Goal: Task Accomplishment & Management: Use online tool/utility

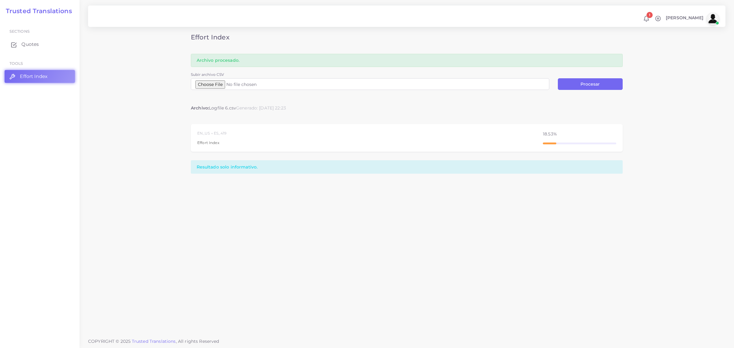
click at [28, 43] on span "Quotes" at bounding box center [29, 44] width 17 height 7
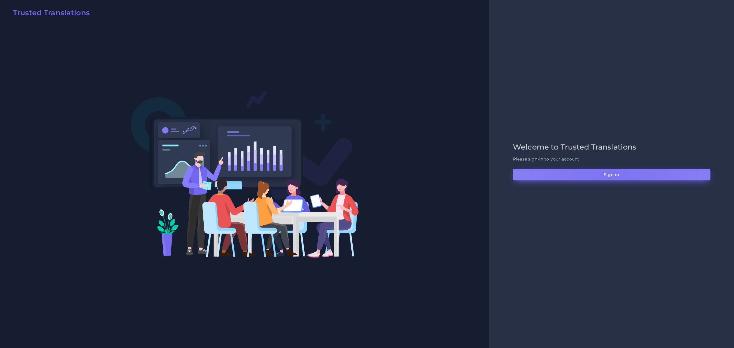
click at [614, 175] on button "Sign in" at bounding box center [612, 175] width 198 height 12
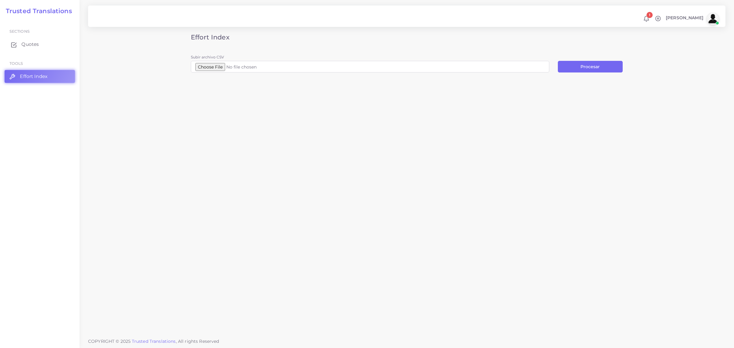
click at [26, 46] on span "Quotes" at bounding box center [29, 44] width 17 height 7
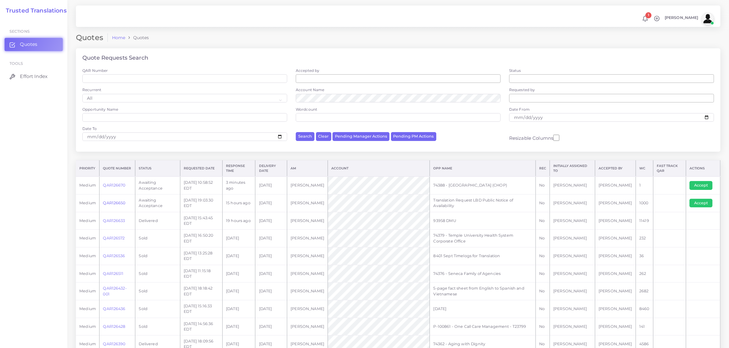
click at [112, 202] on link "QAR126650" at bounding box center [114, 203] width 22 height 5
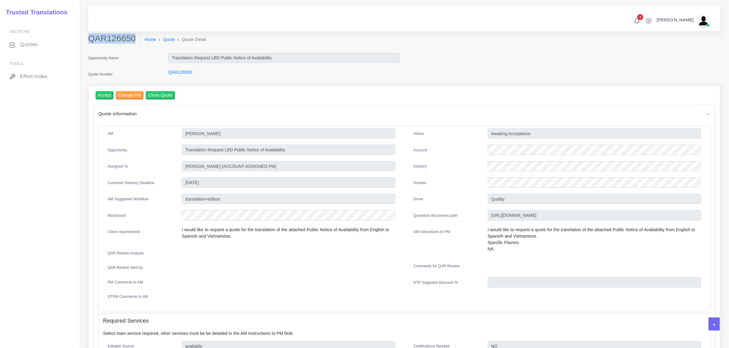
drag, startPoint x: 89, startPoint y: 38, endPoint x: 131, endPoint y: 39, distance: 42.2
click at [131, 39] on h2 "QAR126650" at bounding box center [114, 38] width 52 height 10
copy h2 "QAR126650"
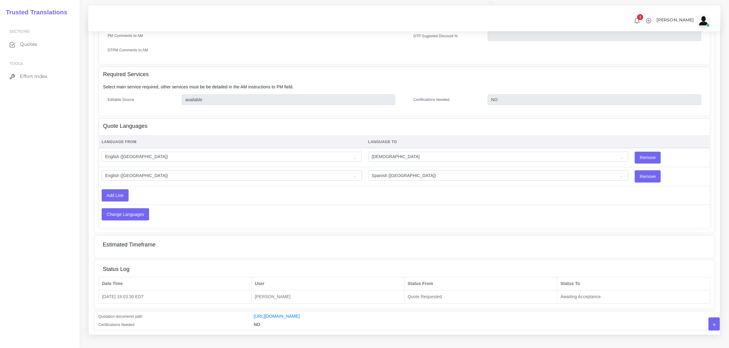
scroll to position [254, 0]
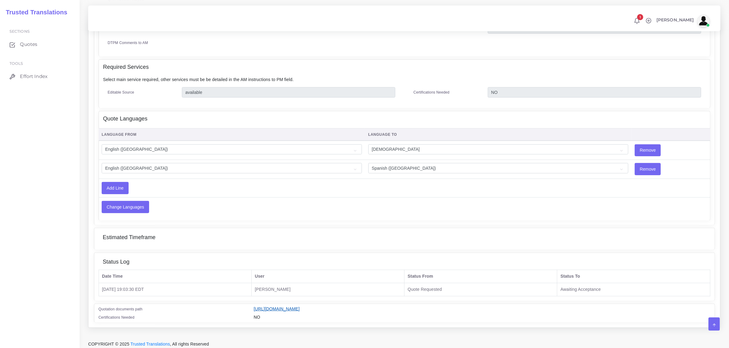
click at [300, 307] on link "[URL][DOMAIN_NAME]" at bounding box center [277, 309] width 46 height 5
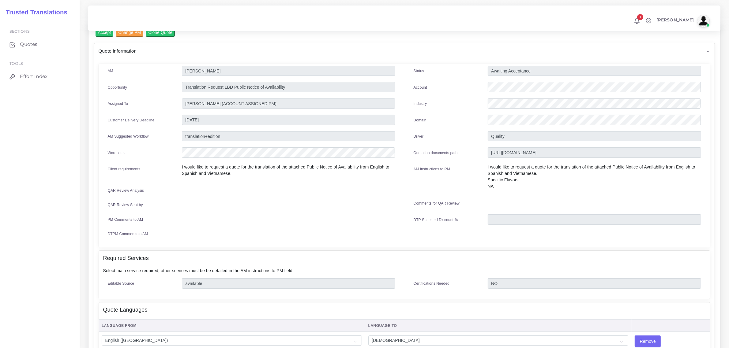
scroll to position [0, 0]
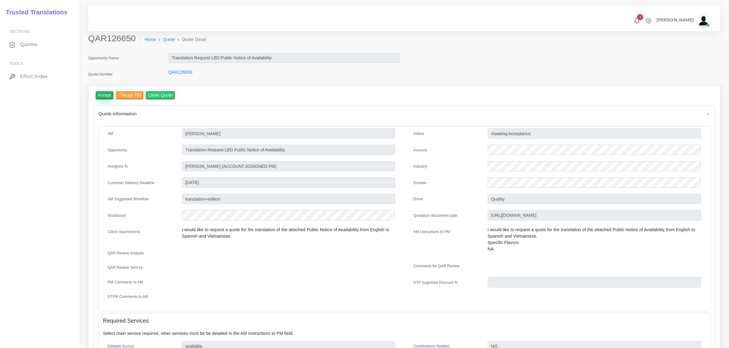
click at [101, 92] on input "Accept" at bounding box center [104, 95] width 18 height 8
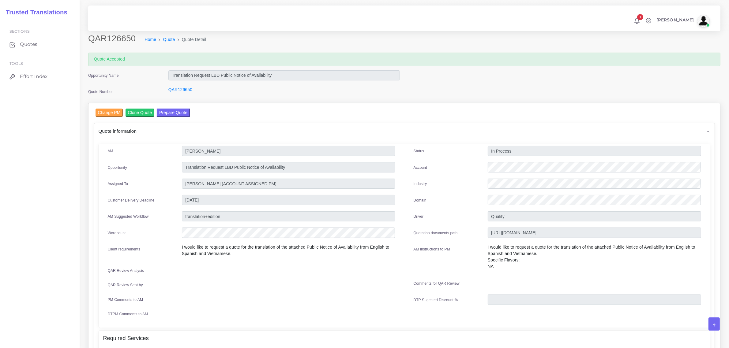
click at [169, 110] on button "Prepare Quote" at bounding box center [173, 113] width 33 height 8
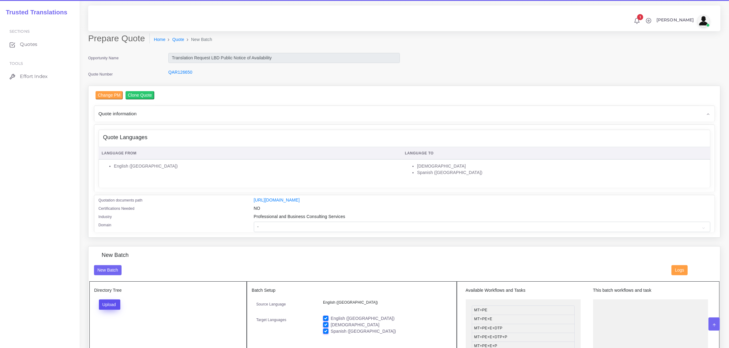
click at [111, 304] on button "Upload" at bounding box center [110, 305] width 22 height 10
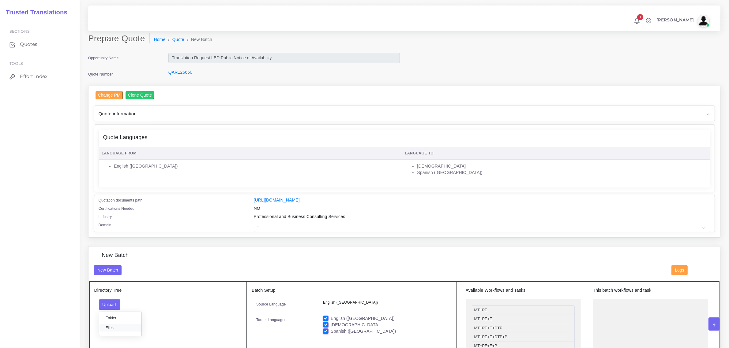
click at [112, 327] on label "Files" at bounding box center [120, 328] width 42 height 8
click at [330, 318] on label "English ([GEOGRAPHIC_DATA])" at bounding box center [362, 318] width 64 height 6
click at [325, 318] on input "English ([GEOGRAPHIC_DATA])" at bounding box center [326, 318] width 6 height 6
checkbox input "false"
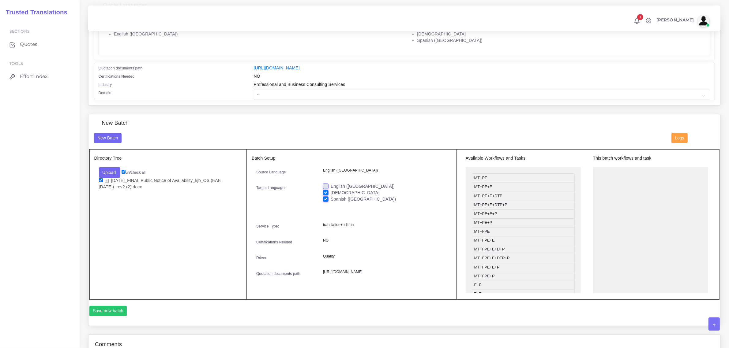
scroll to position [153, 0]
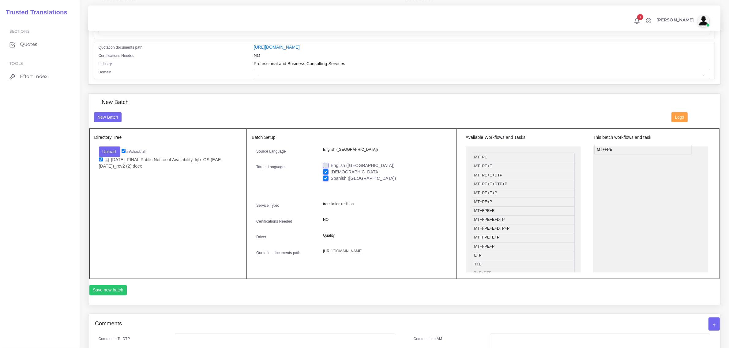
drag, startPoint x: 498, startPoint y: 210, endPoint x: 620, endPoint y: 148, distance: 137.4
click at [110, 296] on button "Save new batch" at bounding box center [108, 290] width 38 height 10
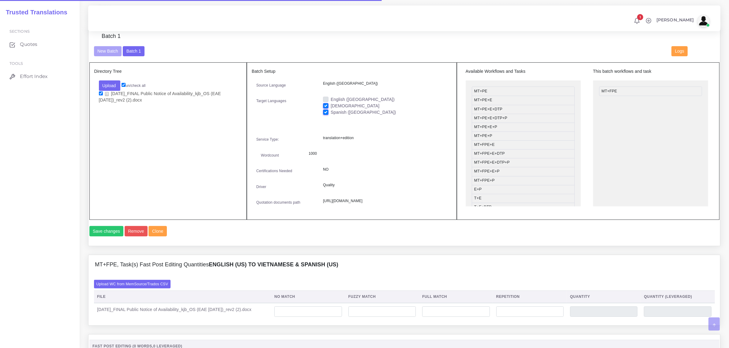
scroll to position [229, 0]
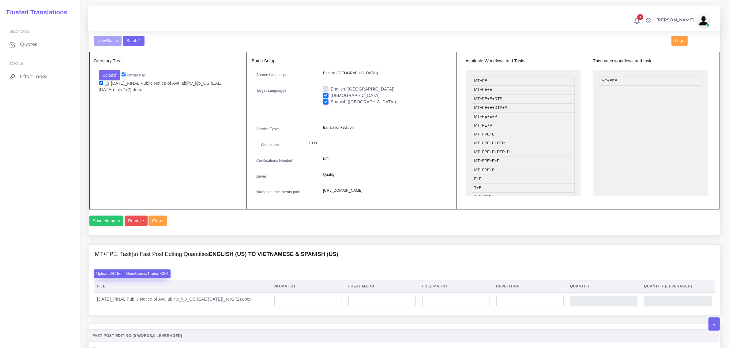
click at [149, 278] on label "Upload WC from MemSource/Trados CSV" at bounding box center [132, 274] width 77 height 8
click at [0, 0] on input "Upload WC from MemSource/Trados CSV" at bounding box center [0, 0] width 0 height 0
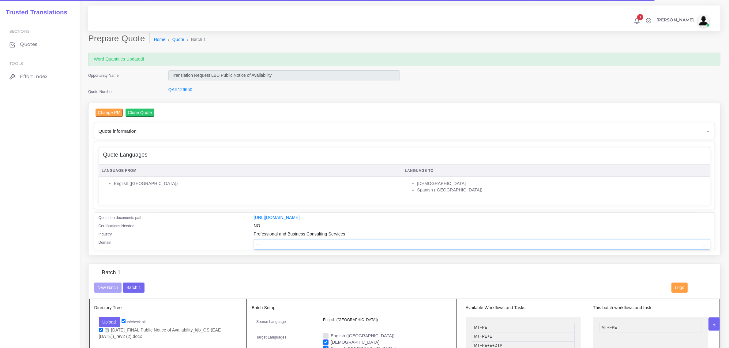
click at [317, 245] on select "- Advertising and Media Agriculture, Forestry and Fishing Architecture, Buildin…" at bounding box center [482, 244] width 456 height 10
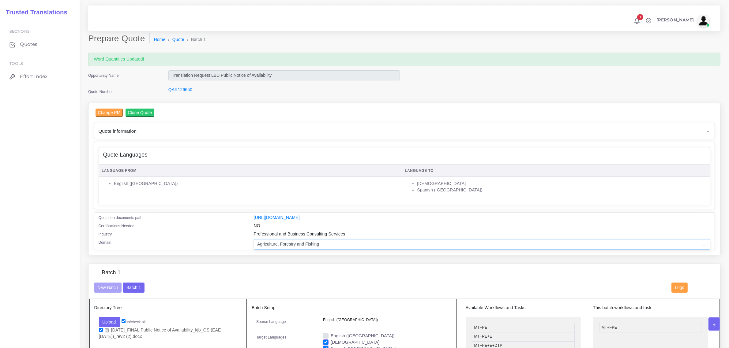
click at [254, 239] on select "- Advertising and Media Agriculture, Forestry and Fishing Architecture, Buildin…" at bounding box center [482, 244] width 456 height 10
click at [277, 244] on select "- Advertising and Media Agriculture, Forestry and Fishing Architecture, Buildin…" at bounding box center [482, 244] width 456 height 10
select select "Architecture, Building and Construction"
click at [254, 239] on select "- Advertising and Media Agriculture, Forestry and Fishing Architecture, Buildin…" at bounding box center [482, 244] width 456 height 10
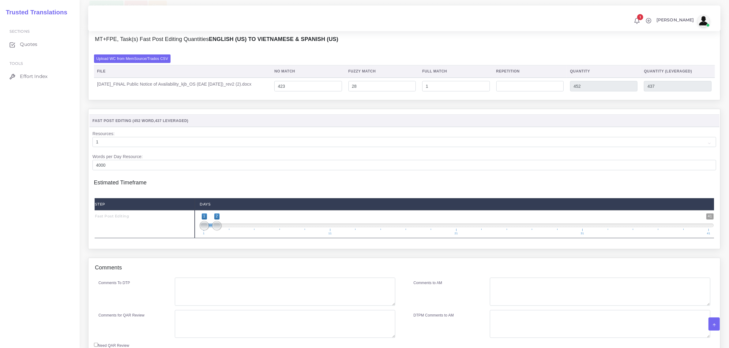
scroll to position [526, 0]
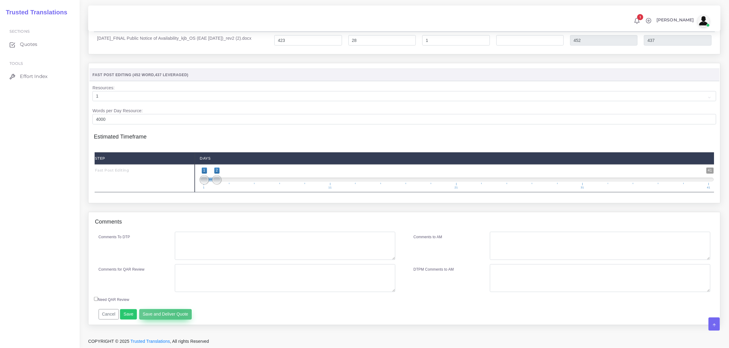
click at [177, 311] on button "Save and Deliver Quote" at bounding box center [165, 314] width 53 height 10
